Goal: Information Seeking & Learning: Stay updated

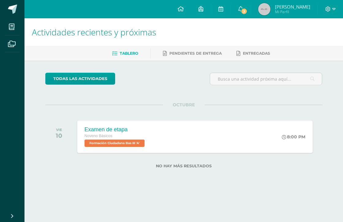
click at [247, 7] on link "3" at bounding box center [241, 9] width 20 height 18
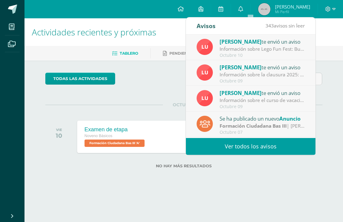
click at [279, 54] on div "Octubre 10" at bounding box center [261, 55] width 85 height 5
click at [277, 58] on div "[PERSON_NAME] te envió un aviso Información sobre Lego Fun Fest: Buen día estim…" at bounding box center [250, 48] width 129 height 26
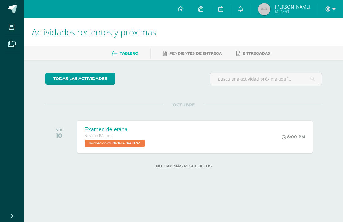
click at [250, 12] on link "0" at bounding box center [241, 9] width 20 height 18
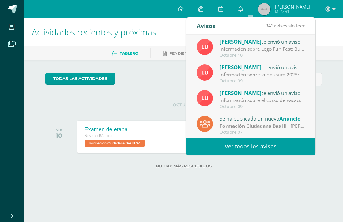
click at [273, 54] on div "Octubre 10" at bounding box center [261, 55] width 85 height 5
click at [273, 52] on div "Información sobre Lego Fun Fest: Buen día estimada comunidad educativa. Espero …" at bounding box center [261, 49] width 85 height 7
click at [276, 39] on div "[PERSON_NAME] te envió un aviso" at bounding box center [261, 42] width 85 height 8
click at [292, 46] on div "Información sobre Lego Fun Fest: Buen día estimada comunidad educativa. Espero …" at bounding box center [261, 49] width 85 height 7
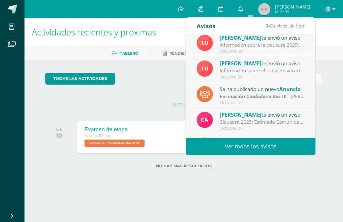
scroll to position [31, 0]
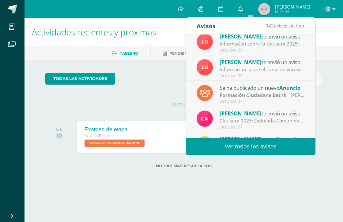
click at [272, 149] on link "Ver todos los avisos" at bounding box center [250, 146] width 129 height 17
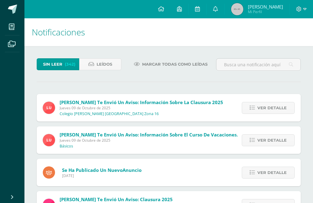
click at [278, 109] on span "Ver detalle" at bounding box center [272, 107] width 29 height 11
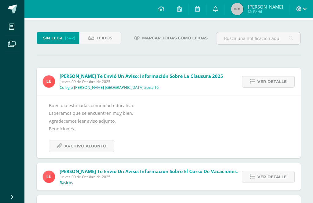
scroll to position [26, 0]
click at [85, 43] on link "Leídos" at bounding box center [100, 38] width 43 height 12
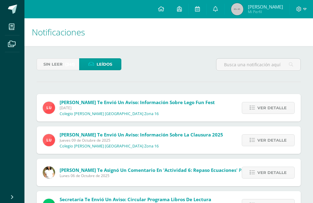
click at [282, 110] on span "Ver detalle" at bounding box center [272, 107] width 29 height 11
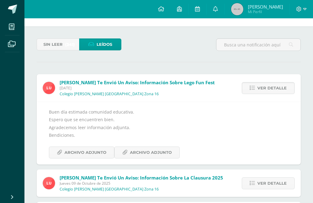
scroll to position [20, 0]
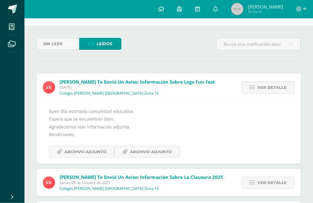
click at [73, 152] on span "Archivo Adjunto" at bounding box center [86, 152] width 42 height 11
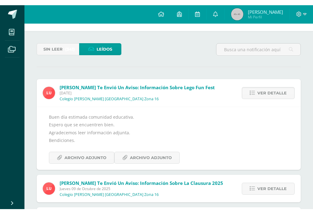
scroll to position [30, 0]
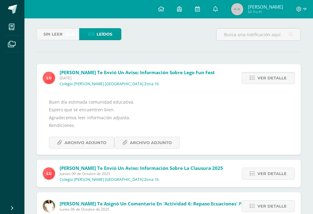
click at [169, 138] on span "Archivo Adjunto" at bounding box center [151, 142] width 42 height 11
